Goal: Information Seeking & Learning: Learn about a topic

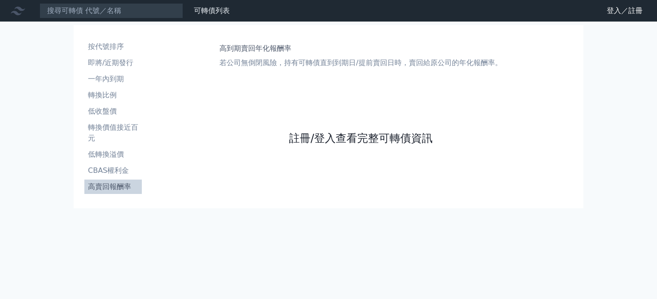
click at [342, 139] on link "註冊/登入查看完整可轉債資訊" at bounding box center [361, 138] width 144 height 14
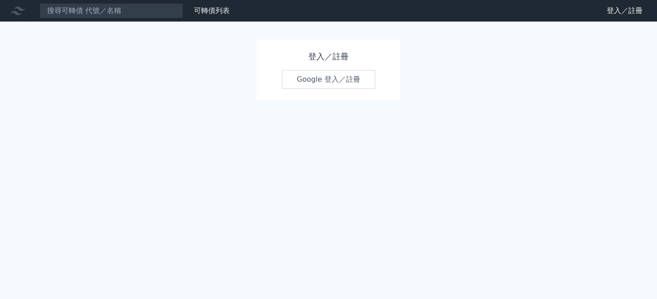
click at [340, 80] on link "Google 登入／註冊" at bounding box center [328, 79] width 93 height 19
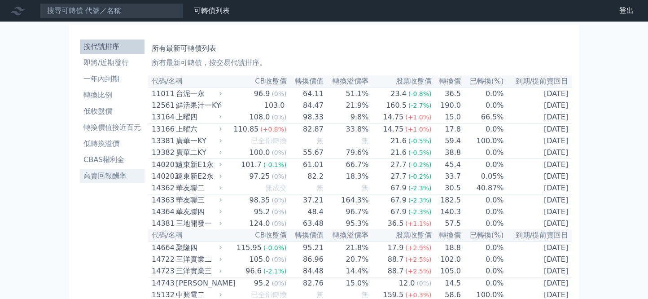
click at [109, 171] on li "高賣回報酬率" at bounding box center [112, 176] width 65 height 11
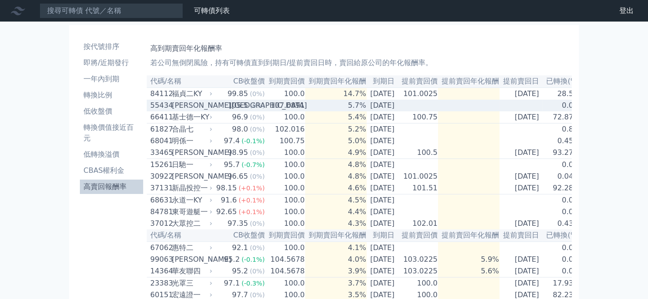
click at [196, 106] on div "[PERSON_NAME][GEOGRAPHIC_DATA]" at bounding box center [191, 105] width 39 height 11
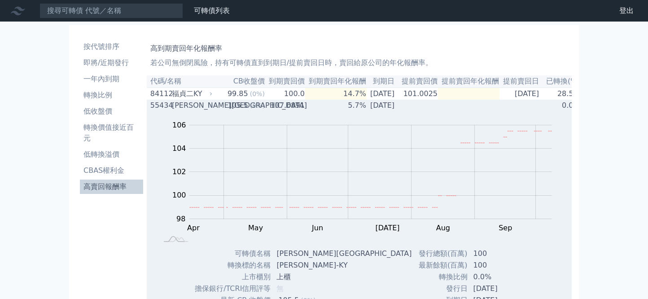
click at [163, 103] on div "55434" at bounding box center [159, 105] width 19 height 11
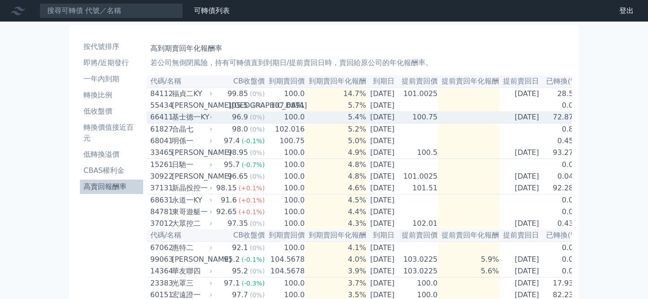
click at [200, 118] on div "基士德一KY" at bounding box center [191, 117] width 39 height 11
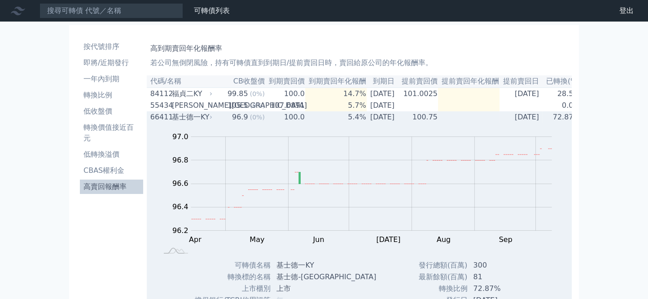
click at [187, 122] on div "基士德一KY" at bounding box center [191, 117] width 39 height 11
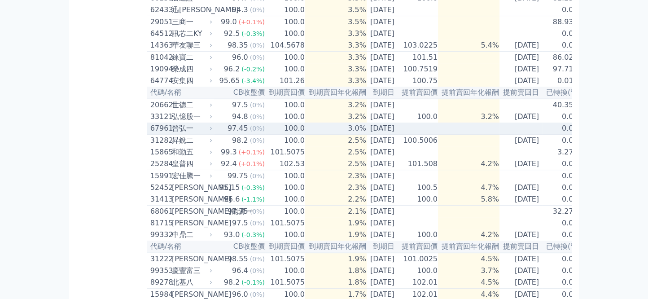
scroll to position [299, 0]
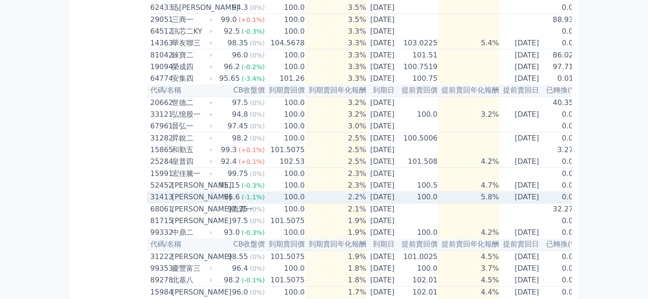
click at [189, 202] on div "[PERSON_NAME]" at bounding box center [191, 197] width 39 height 11
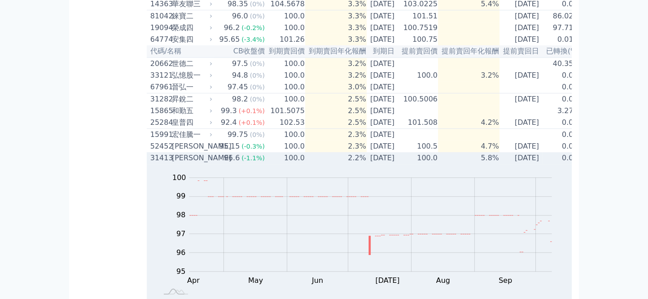
scroll to position [338, 0]
